Goal: Task Accomplishment & Management: Manage account settings

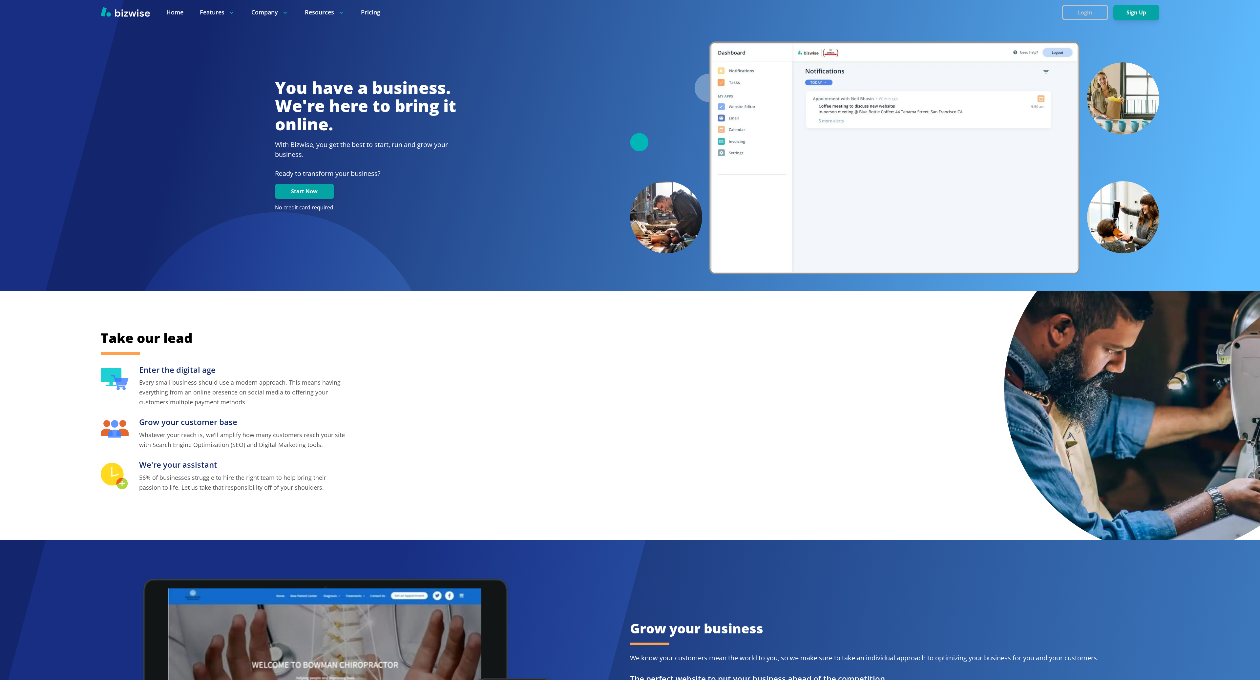
click at [1069, 11] on button "Login" at bounding box center [1085, 12] width 46 height 15
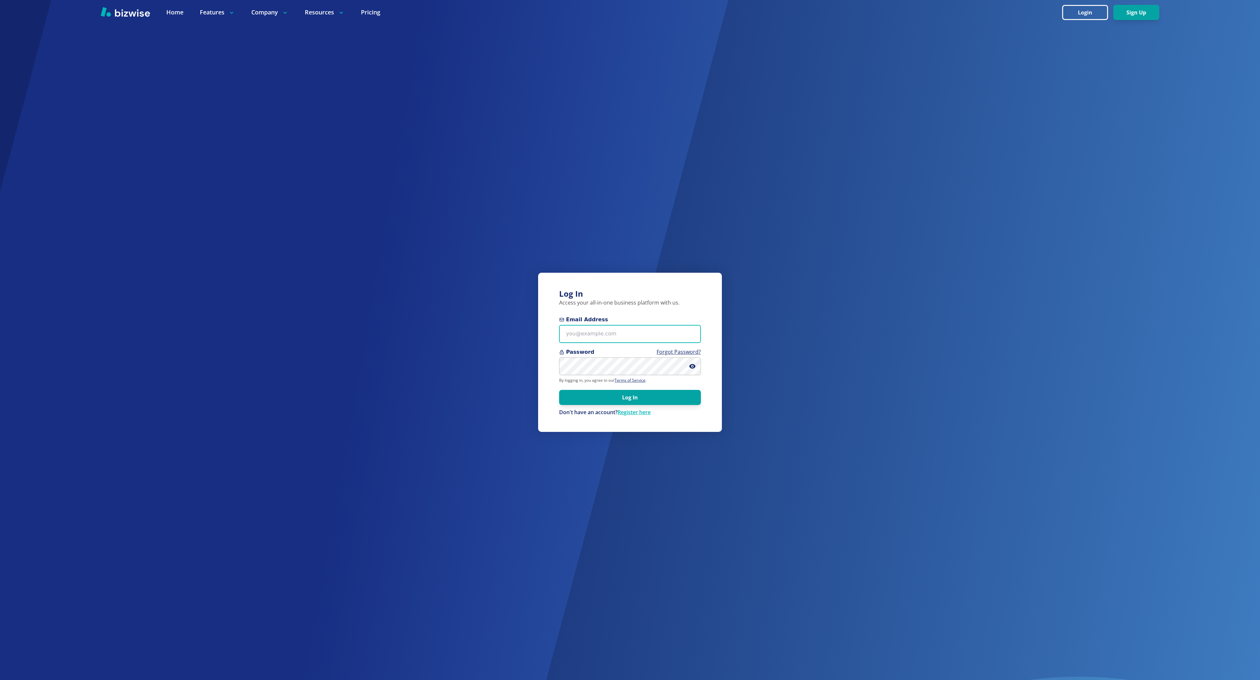
click at [614, 331] on input "Email Address" at bounding box center [630, 334] width 142 height 18
type input "bkim@bizwise.com"
click at [559, 390] on button "Log In" at bounding box center [630, 397] width 142 height 15
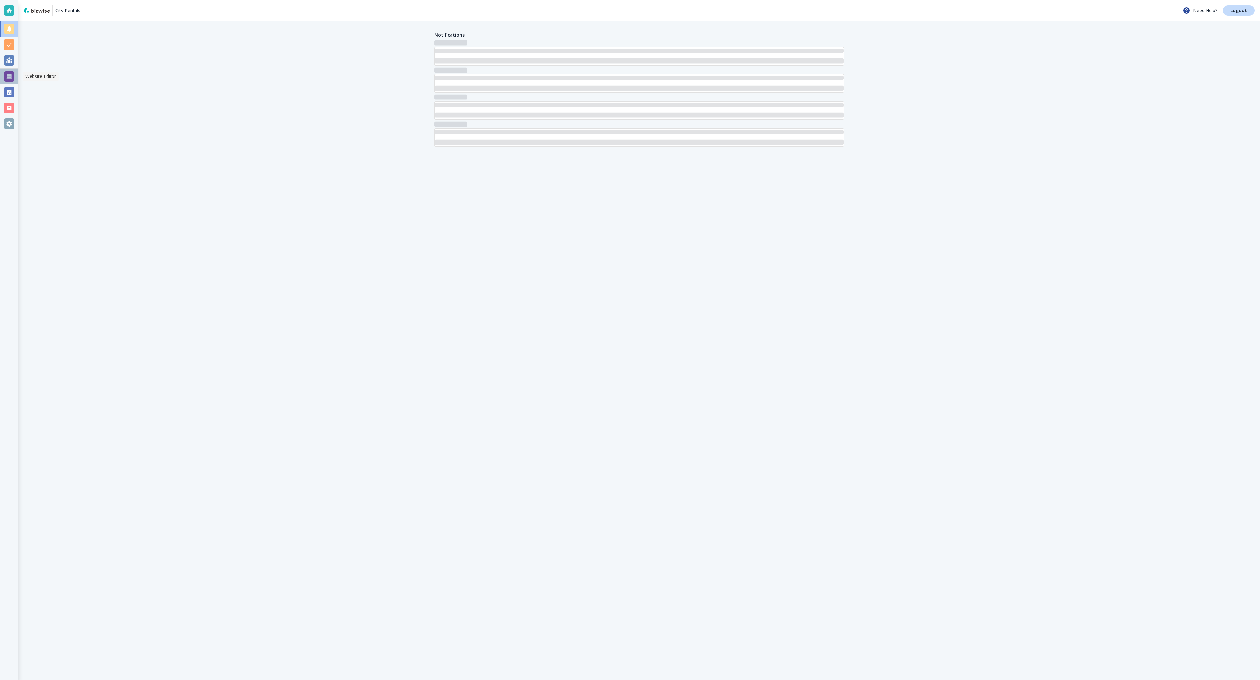
click at [7, 79] on div at bounding box center [9, 76] width 11 height 11
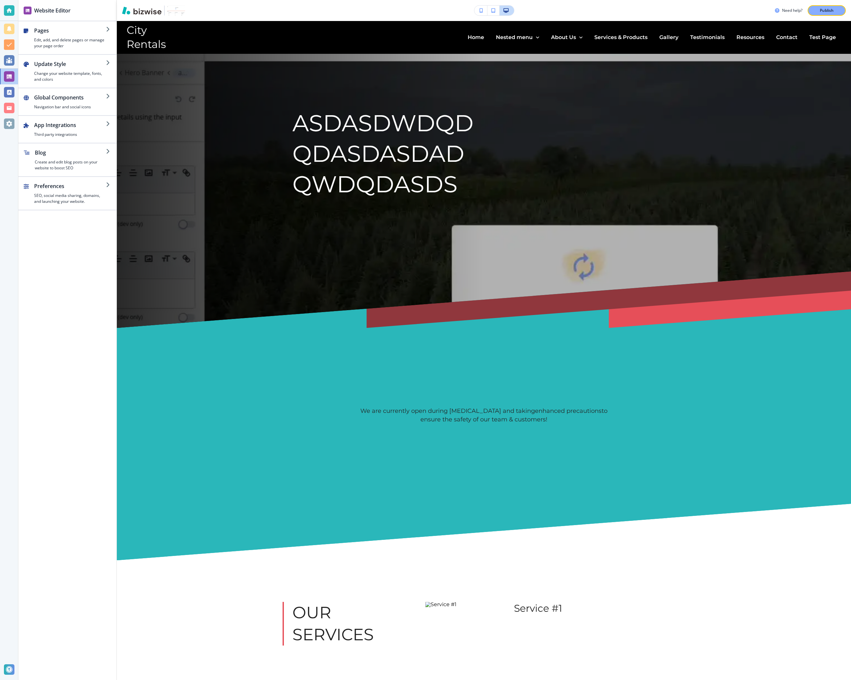
click at [90, 373] on div "Pages Edit, add, and delete pages or manage your page order Update Style Change…" at bounding box center [67, 350] width 98 height 659
